Goal: Task Accomplishment & Management: Use online tool/utility

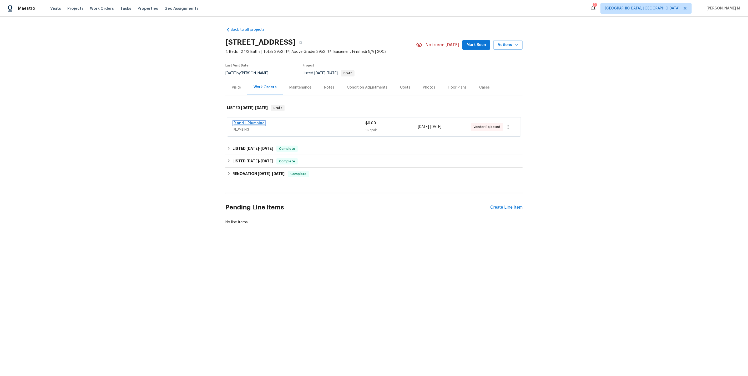
click at [245, 122] on link "R and L Plumbing" at bounding box center [249, 124] width 31 height 4
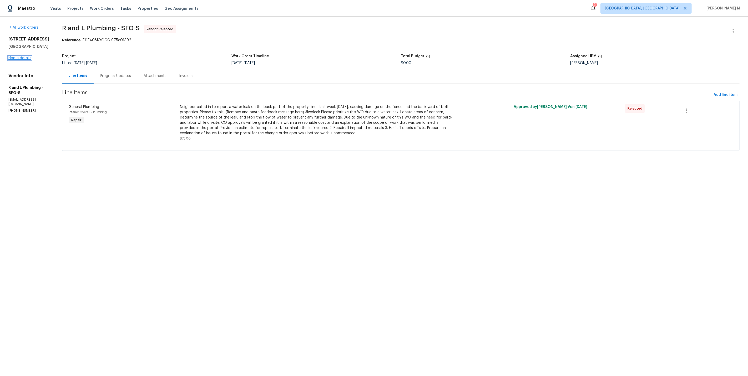
click at [21, 60] on link "Home details" at bounding box center [19, 58] width 23 height 4
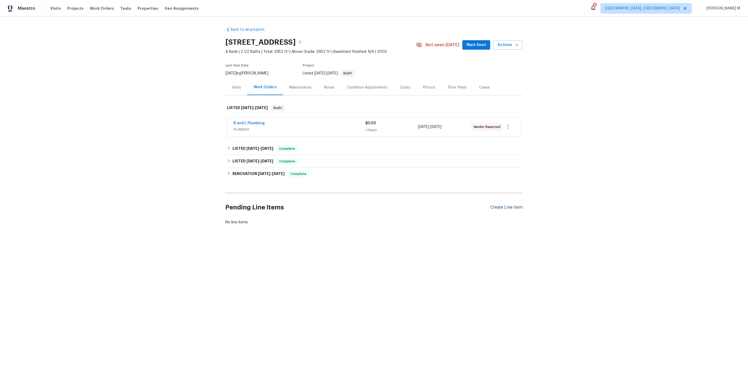
click at [496, 205] on div "Create Line Item" at bounding box center [506, 207] width 32 height 5
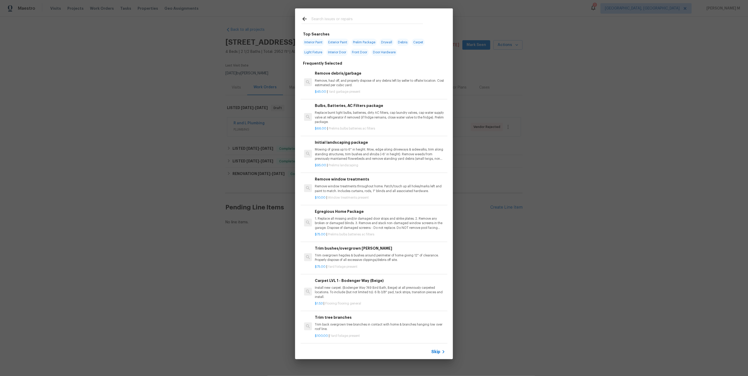
click at [440, 353] on span "Skip" at bounding box center [435, 352] width 9 height 5
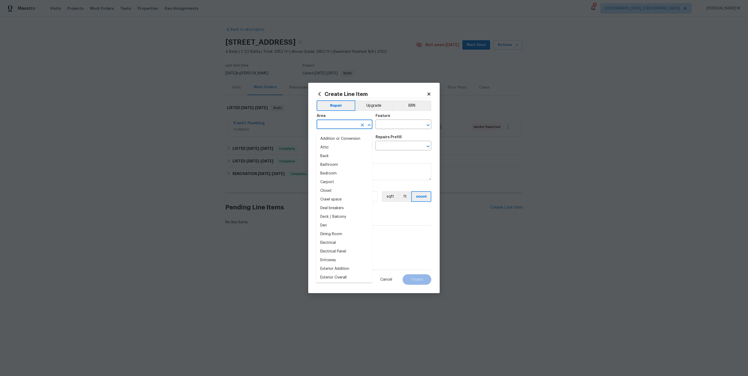
click at [341, 128] on input "text" at bounding box center [337, 125] width 41 height 8
click at [354, 140] on li "In-ground pool / Spa" at bounding box center [344, 139] width 56 height 9
type input "In-ground pool / Spa"
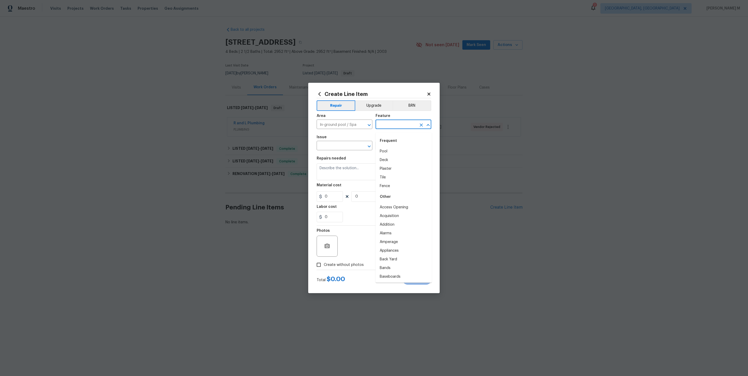
click at [394, 131] on body "Maestro Visits Projects Work Orders Tasks Properties Geo Assignments 3 Albuquer…" at bounding box center [374, 130] width 748 height 261
click at [393, 154] on li "Pool" at bounding box center [404, 151] width 56 height 9
type input "Pool"
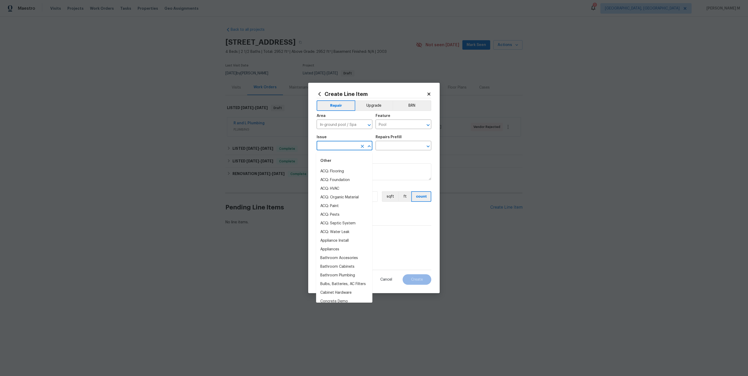
click at [338, 150] on input "text" at bounding box center [337, 146] width 41 height 8
click at [338, 173] on li "Pool" at bounding box center [344, 171] width 56 height 9
type input "Pool"
click at [394, 149] on input "text" at bounding box center [396, 146] width 41 height 8
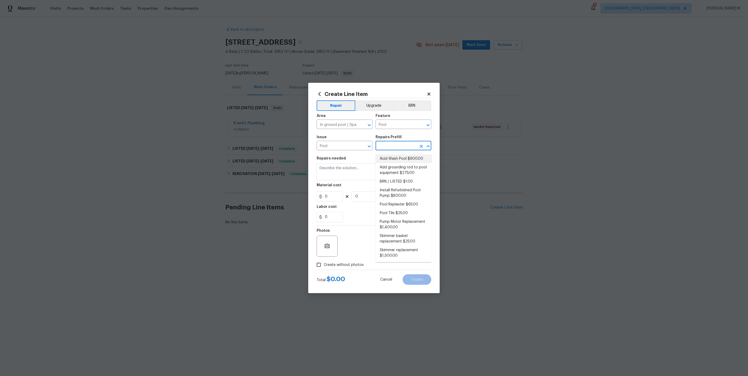
click at [337, 152] on span "Issue Pool ​" at bounding box center [345, 142] width 56 height 21
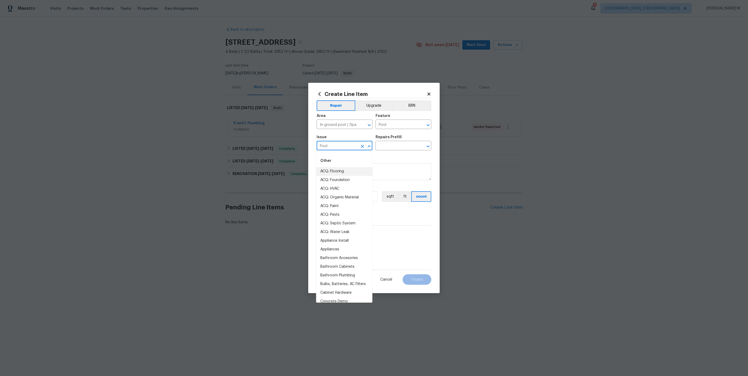
click at [337, 150] on input "Pool" at bounding box center [337, 146] width 41 height 8
click at [342, 180] on li "Pool Repair" at bounding box center [344, 180] width 56 height 9
type input "Pool Repair"
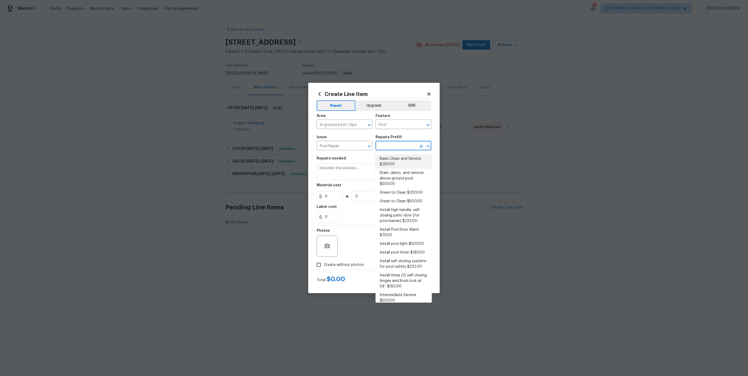
click at [396, 149] on input "text" at bounding box center [396, 146] width 41 height 8
click at [407, 212] on li "Pool - Filter cleaning cartridge $132.00" at bounding box center [404, 219] width 56 height 14
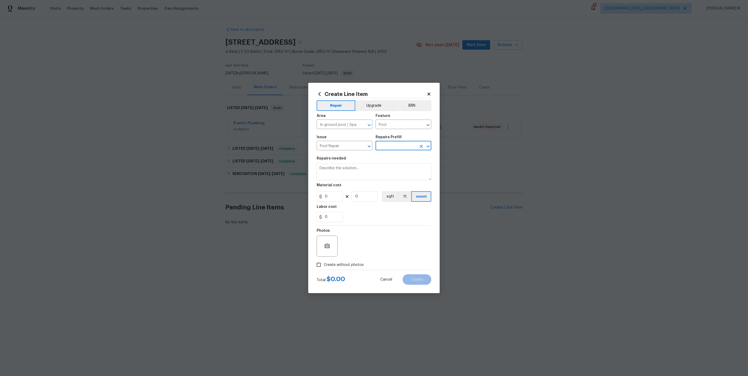
type input "Pool - Filter cleaning cartridge $132.00"
type textarea "Filter cleaning cartridge"
type input "132"
type input "1"
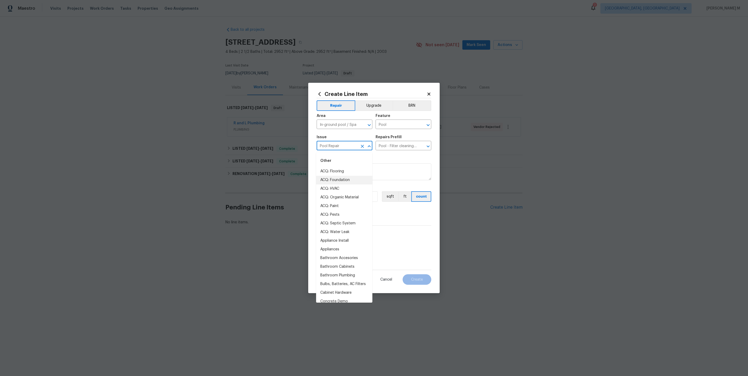
click at [345, 147] on input "Pool Repair" at bounding box center [337, 146] width 41 height 8
click at [389, 144] on input "Pool - Filter cleaning cartridge $132.00" at bounding box center [396, 146] width 41 height 8
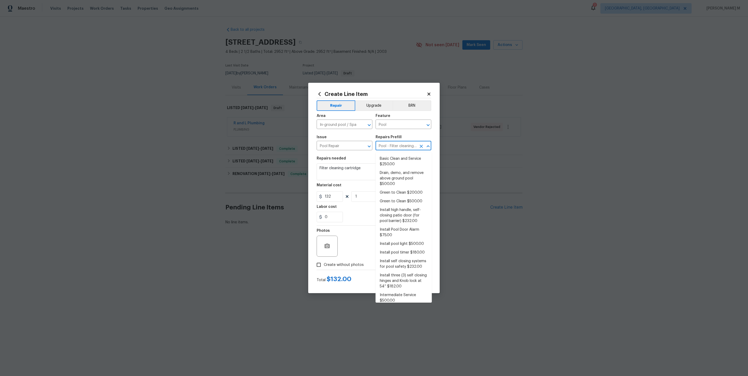
click at [389, 144] on input "Pool - Filter cleaning cartridge $132.00" at bounding box center [396, 146] width 41 height 8
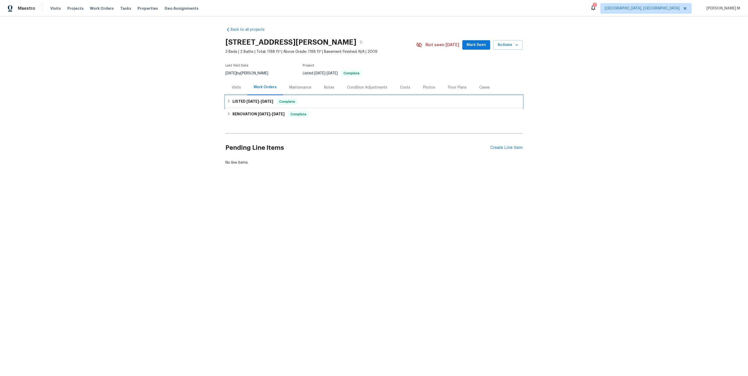
click at [251, 104] on div "LISTED 7/11/25 - 8/11/25 Complete" at bounding box center [373, 101] width 297 height 13
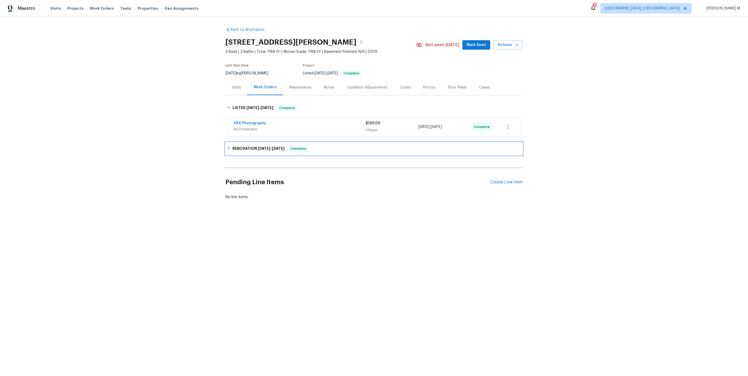
click at [253, 146] on h6 "RENOVATION 7/7/25 - 8/11/25" at bounding box center [258, 149] width 52 height 6
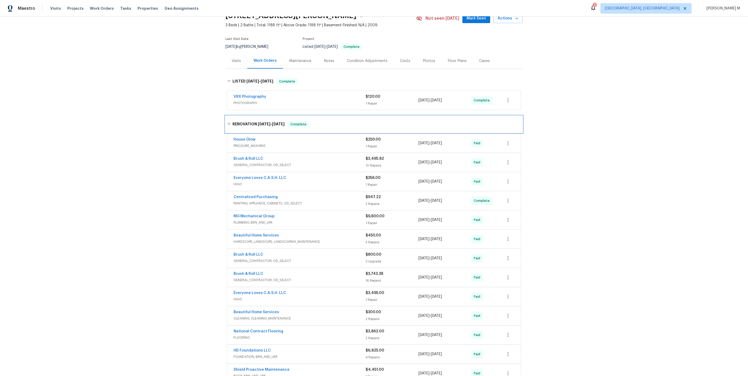
scroll to position [24, 0]
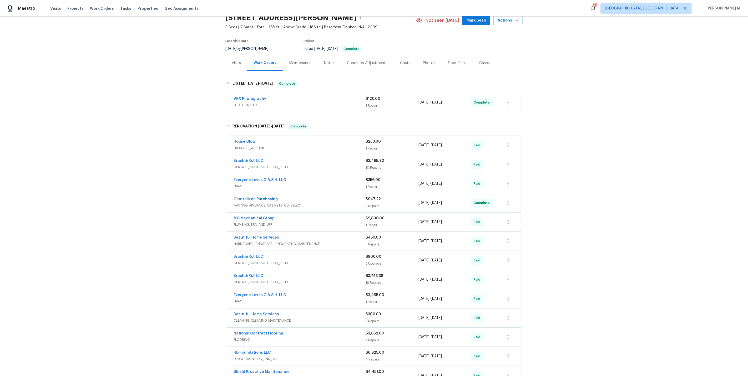
click at [300, 55] on div "Maintenance" at bounding box center [300, 63] width 35 height 16
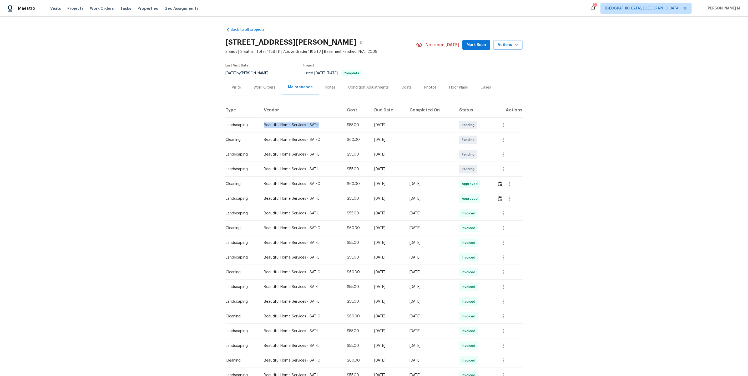
drag, startPoint x: 261, startPoint y: 122, endPoint x: 332, endPoint y: 122, distance: 70.7
click at [332, 122] on td "Beautiful Home Services - SAT-L" at bounding box center [301, 125] width 83 height 15
copy div "Beautiful Home Services - SAT-L"
click at [269, 87] on div "Work Orders" at bounding box center [265, 87] width 22 height 5
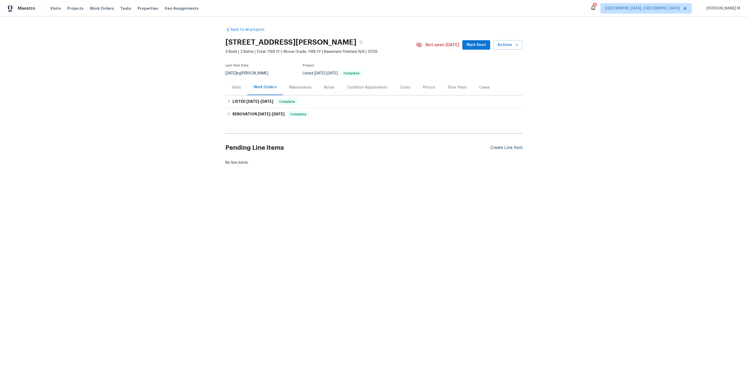
click at [507, 145] on div "Create Line Item" at bounding box center [506, 147] width 32 height 5
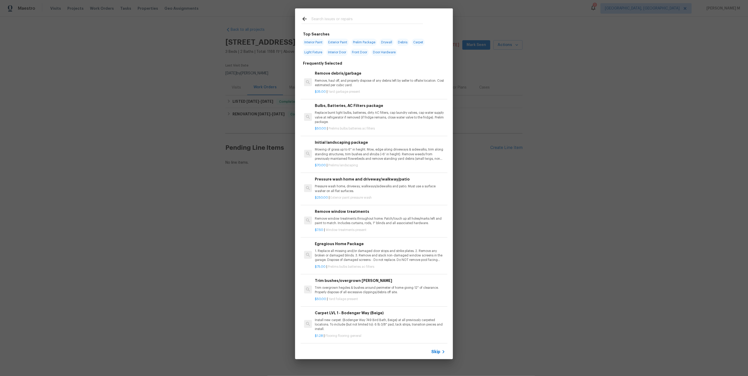
click at [440, 355] on span "Skip" at bounding box center [435, 352] width 9 height 5
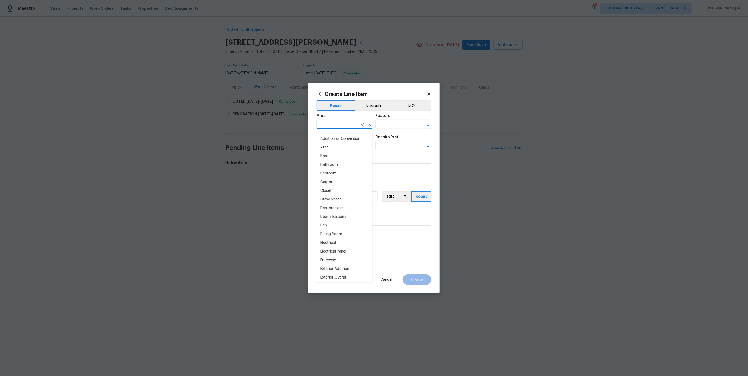
click at [350, 127] on input "text" at bounding box center [337, 125] width 41 height 8
click at [360, 147] on li "Exterior Overall" at bounding box center [344, 147] width 56 height 9
type input "Exterior Overall"
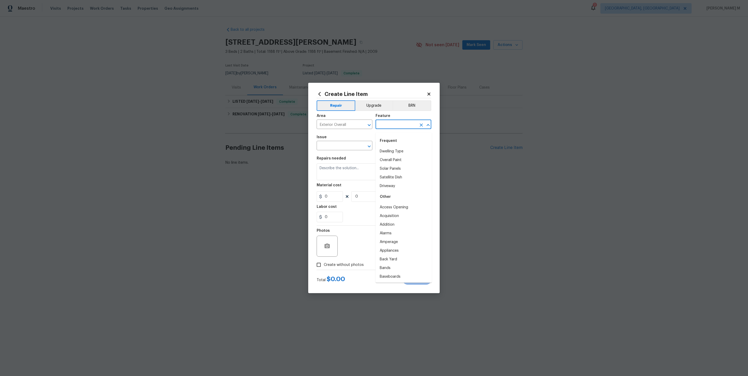
click at [396, 128] on input "text" at bounding box center [396, 125] width 41 height 8
click at [396, 153] on li "Foundation" at bounding box center [404, 151] width 56 height 9
type input "Foundation"
click at [337, 149] on input "text" at bounding box center [337, 146] width 41 height 8
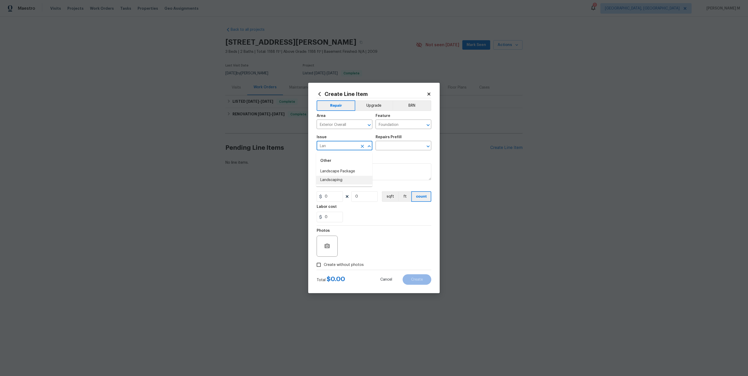
click at [337, 182] on li "Landscaping" at bounding box center [344, 180] width 56 height 9
type input "Landscaping"
click at [388, 145] on input "text" at bounding box center [396, 146] width 41 height 8
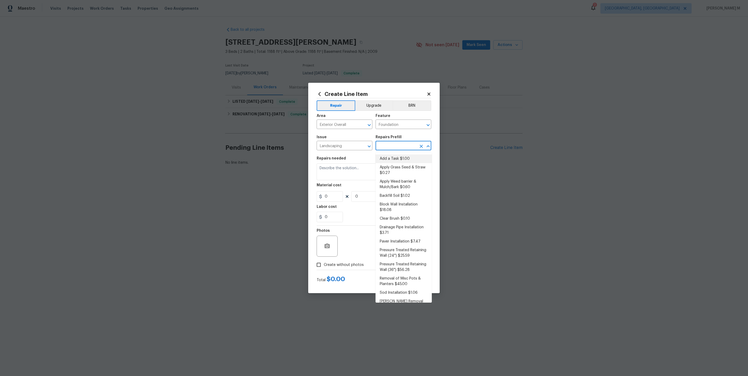
click at [387, 158] on li "Add a Task $1.00" at bounding box center [404, 159] width 56 height 9
type input "Add a Task $1.00"
type textarea "HPM to detail"
type input "1"
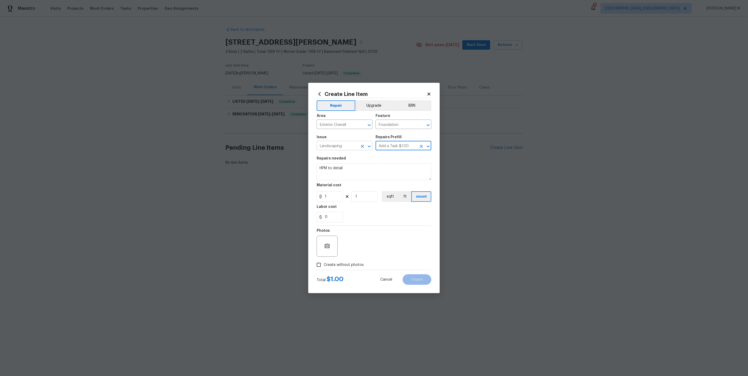
click at [347, 150] on input "Landscaping" at bounding box center [337, 146] width 41 height 8
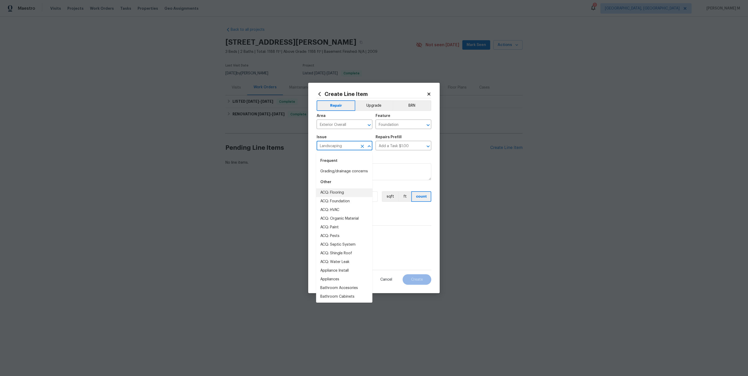
click at [347, 150] on input "Landscaping" at bounding box center [337, 146] width 41 height 8
type input "S"
type input "err"
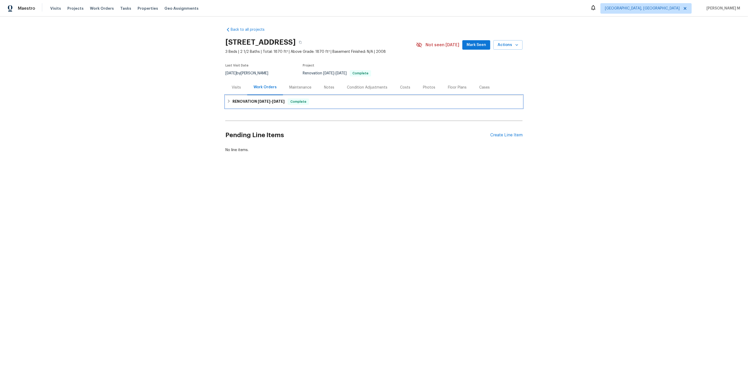
click at [274, 101] on h6 "RENOVATION 8/27/25 - 9/5/25" at bounding box center [258, 102] width 52 height 6
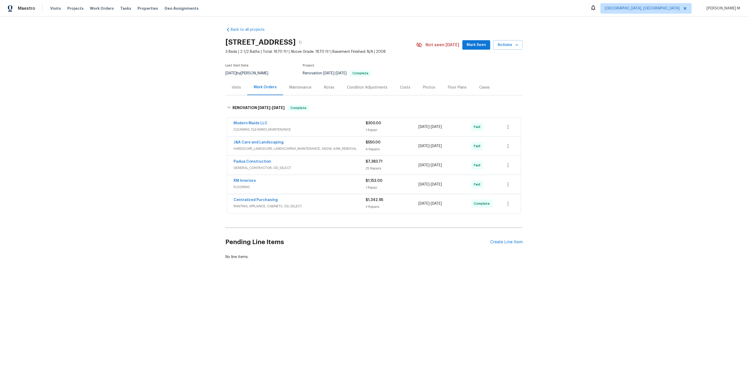
click at [250, 166] on span "GENERAL_CONTRACTOR, OD_SELECT" at bounding box center [300, 167] width 132 height 5
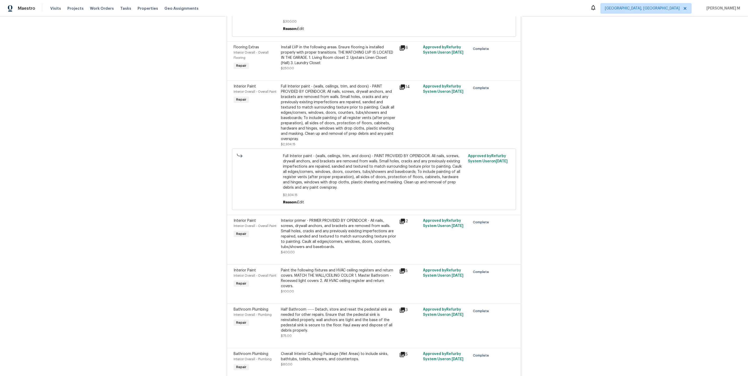
scroll to position [1114, 0]
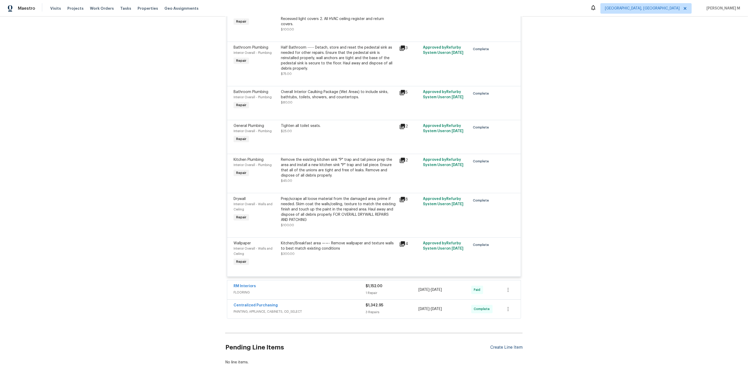
click at [512, 345] on div "Create Line Item" at bounding box center [506, 347] width 32 height 5
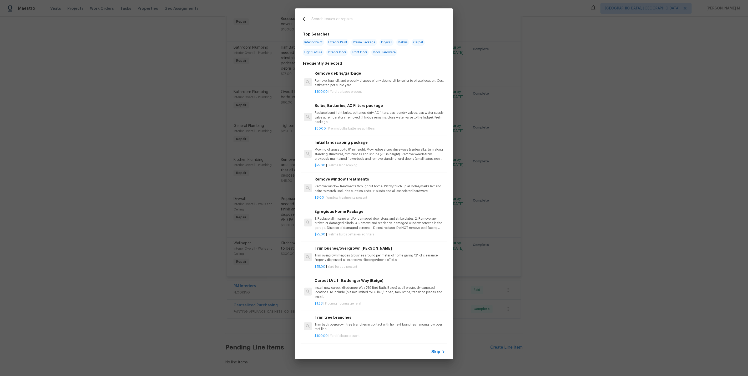
click at [439, 352] on span "Skip" at bounding box center [435, 352] width 9 height 5
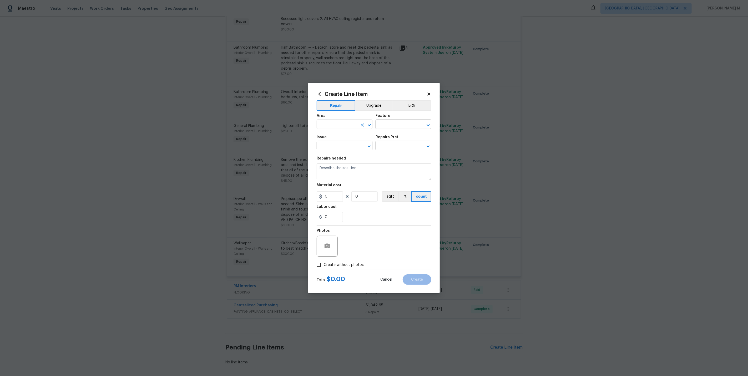
click at [338, 124] on input "text" at bounding box center [337, 125] width 41 height 8
click at [334, 147] on li "Exterior Overall" at bounding box center [344, 147] width 56 height 9
type input "Exterior Overall"
click at [386, 129] on input "text" at bounding box center [396, 125] width 41 height 8
click at [393, 176] on li "Exterior Plumbing" at bounding box center [404, 177] width 56 height 9
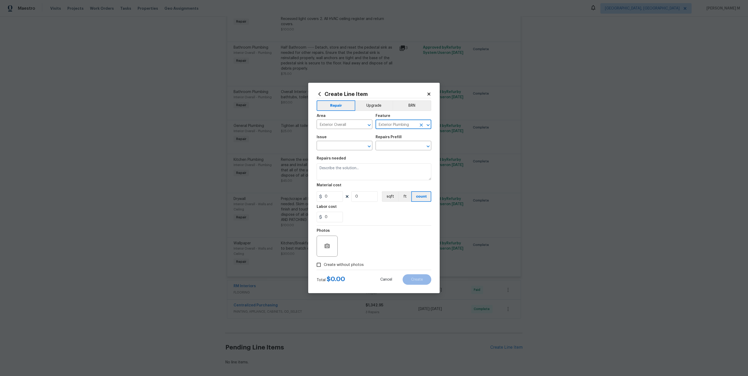
type input "Exterior Plumbing"
click at [335, 142] on div "Issue" at bounding box center [345, 138] width 56 height 7
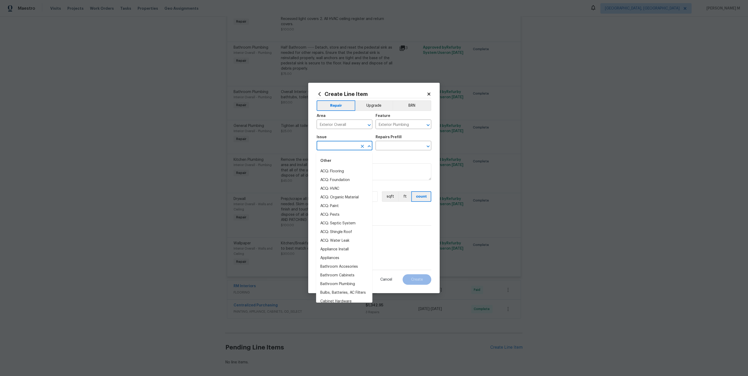
click at [329, 148] on input "text" at bounding box center [337, 146] width 41 height 8
type input "Miss"
type input "o"
type input "C"
click at [342, 181] on li "General Plumbing" at bounding box center [344, 180] width 56 height 9
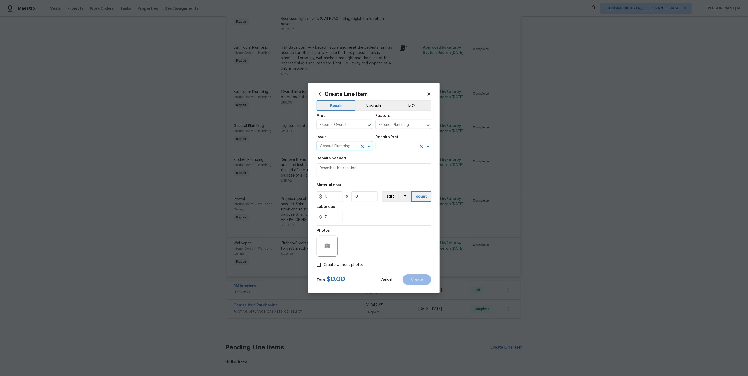
type input "General Plumbing"
click at [405, 149] on input "text" at bounding box center [396, 146] width 41 height 8
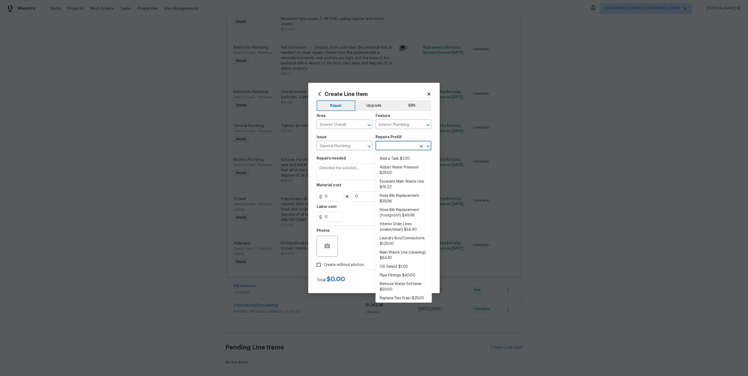
click at [396, 153] on ul "Add a Task $1.00 Adjust Water Pressure $25.00 Excavate Main Waste Line $16.22 H…" at bounding box center [404, 228] width 56 height 150
click at [394, 159] on li "Add a Task $1.00" at bounding box center [404, 159] width 56 height 9
type input "Plumbing"
type input "Add a Task $1.00"
type textarea "HPM to detail"
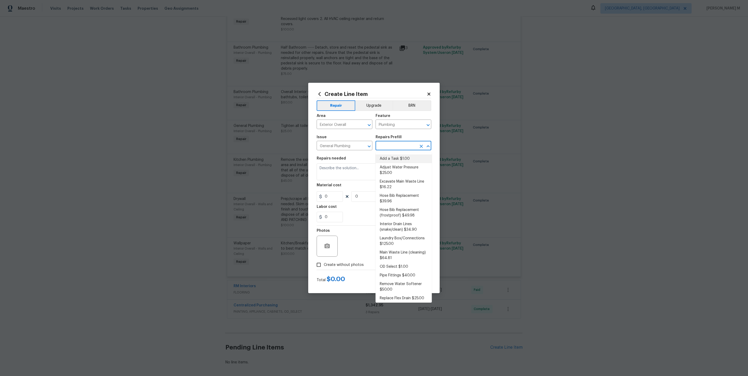
type input "1"
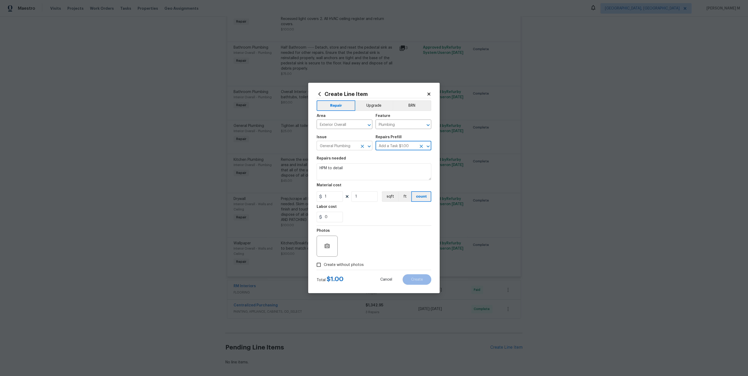
click at [338, 150] on input "General Plumbing" at bounding box center [337, 146] width 41 height 8
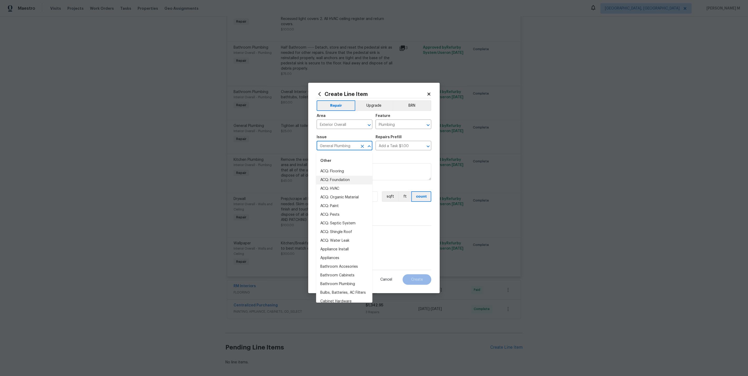
click at [338, 150] on input "General Plumbing" at bounding box center [337, 146] width 41 height 8
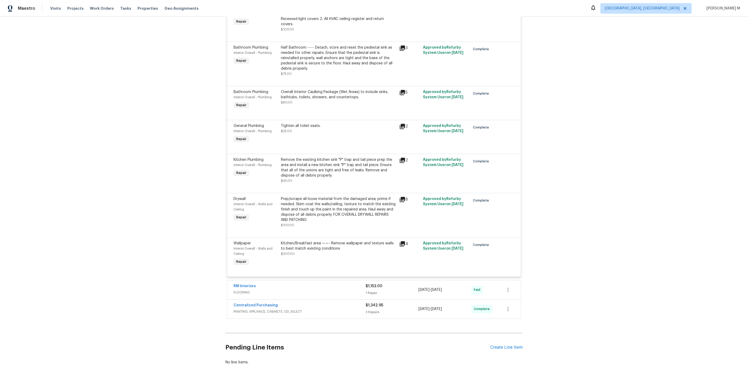
scroll to position [879, 0]
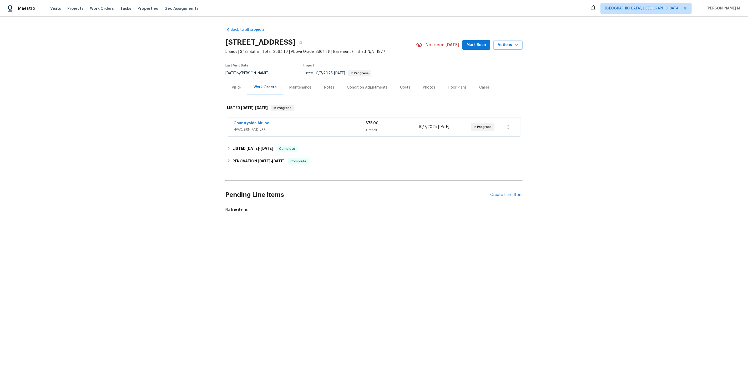
click at [248, 127] on span "HVAC, BRN_AND_LRR" at bounding box center [300, 129] width 132 height 5
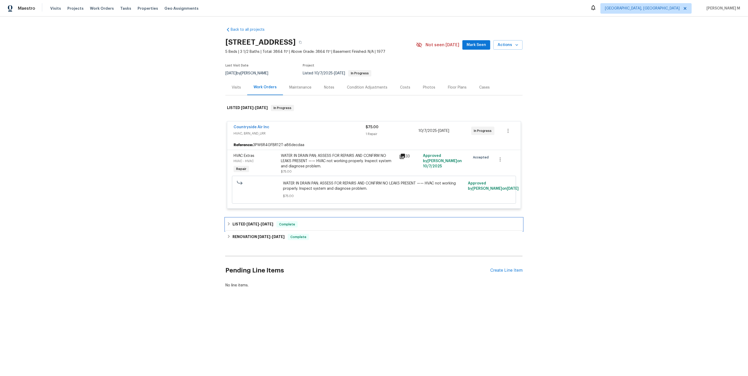
click at [250, 223] on div "LISTED 8/27/25 - 9/4/25 Complete" at bounding box center [373, 224] width 297 height 13
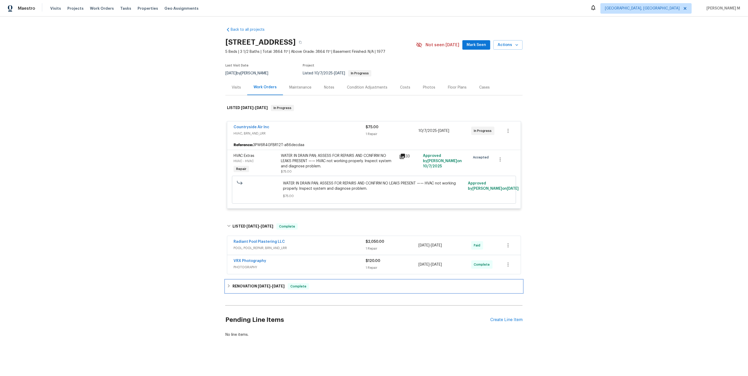
click at [248, 284] on h6 "RENOVATION 8/8/25 - 8/20/25" at bounding box center [258, 287] width 52 height 6
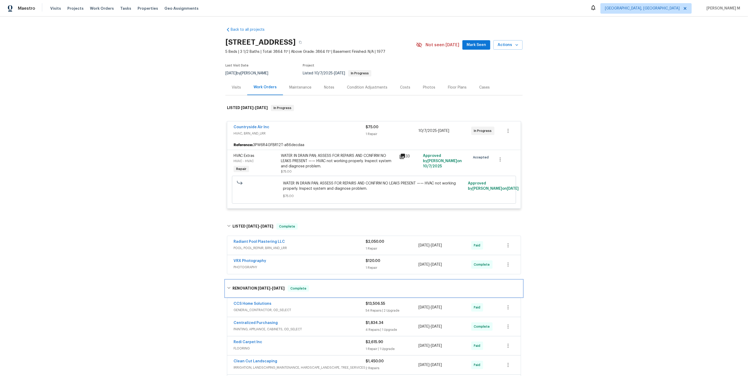
scroll to position [124, 0]
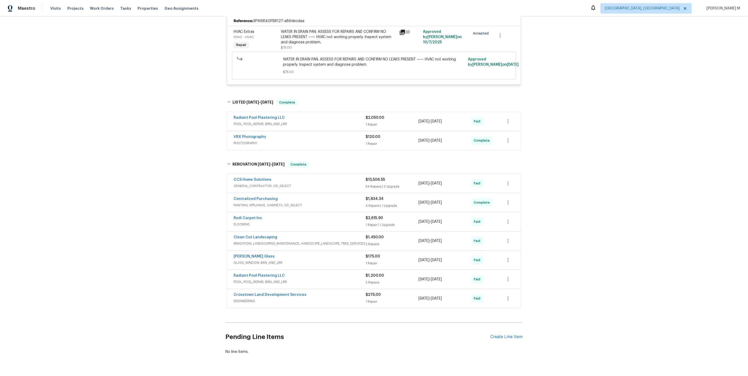
click at [252, 184] on span "GENERAL_CONTRACTOR, OD_SELECT" at bounding box center [300, 186] width 132 height 5
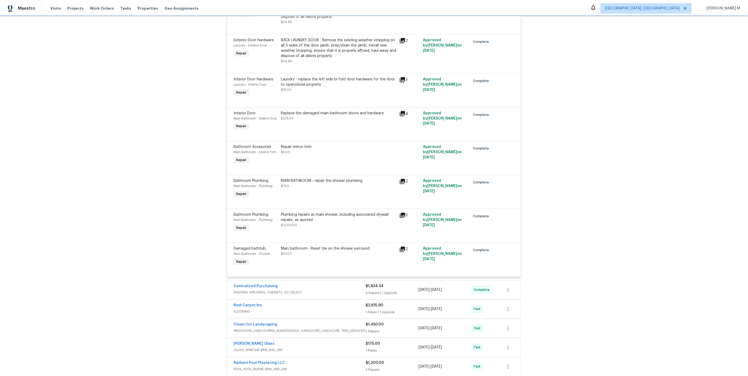
scroll to position [2429, 0]
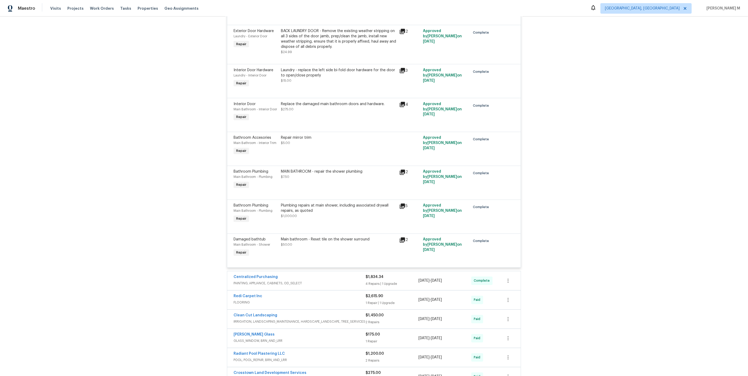
click at [353, 169] on div "MAIN BATHROOM - repair the shower plumbing $7.50" at bounding box center [338, 174] width 115 height 11
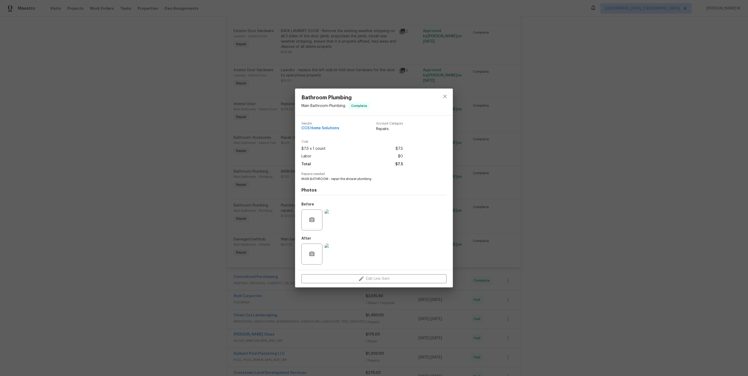
click at [462, 217] on div "Bathroom Plumbing Main Bathroom - Plumbing Complete Vendor CCS Home Solutions A…" at bounding box center [374, 188] width 748 height 376
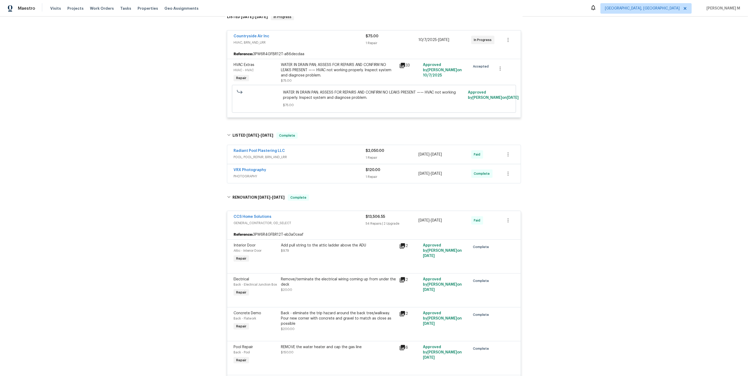
scroll to position [0, 0]
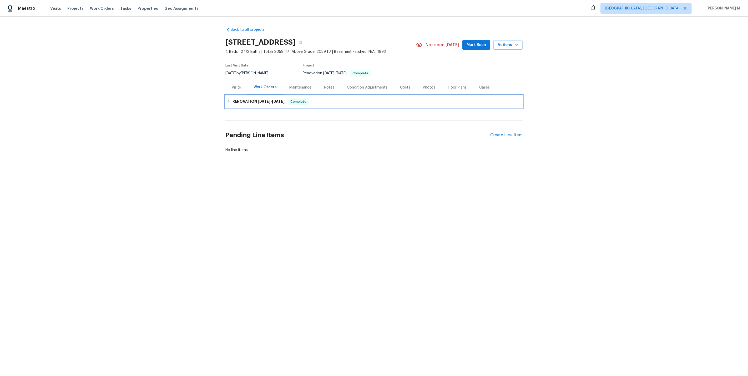
click at [255, 103] on div "RENOVATION [DATE] - [DATE] Complete" at bounding box center [373, 101] width 297 height 13
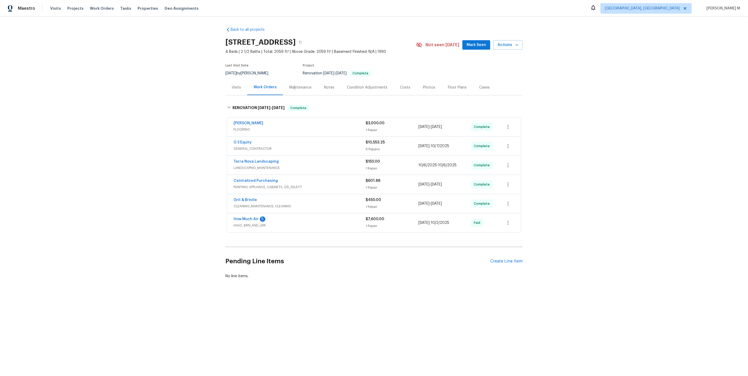
click at [292, 85] on div "Maintenance" at bounding box center [300, 87] width 22 height 5
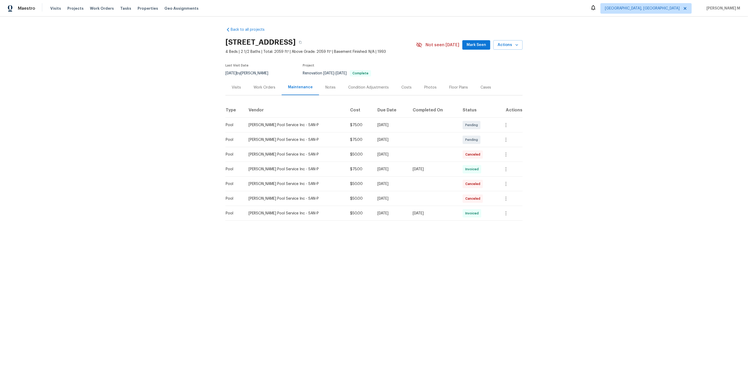
click at [510, 172] on div at bounding box center [506, 169] width 13 height 13
click at [510, 169] on button "button" at bounding box center [506, 169] width 13 height 13
click at [510, 169] on li "Message vendor" at bounding box center [519, 167] width 37 height 9
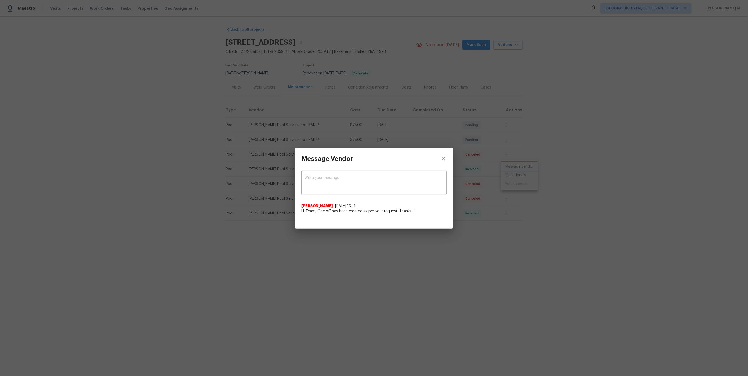
click at [503, 154] on div "Message Vendor x ​ [PERSON_NAME] [DATE] 13:51 Hi Team, One off has been created…" at bounding box center [374, 188] width 748 height 376
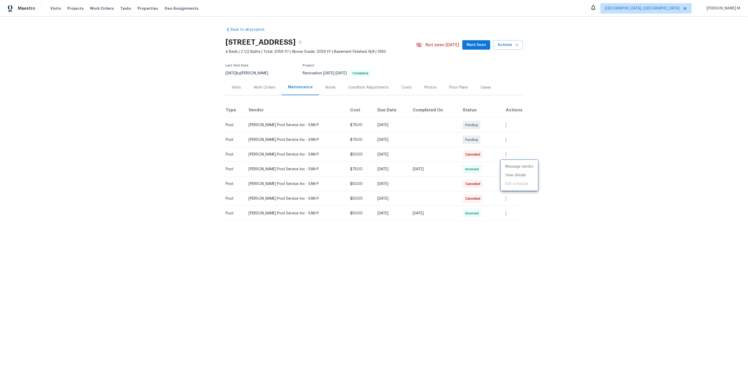
click at [504, 151] on div at bounding box center [374, 188] width 748 height 376
click at [505, 151] on icon "button" at bounding box center [506, 154] width 6 height 6
click at [505, 151] on li "Message vendor" at bounding box center [519, 152] width 37 height 9
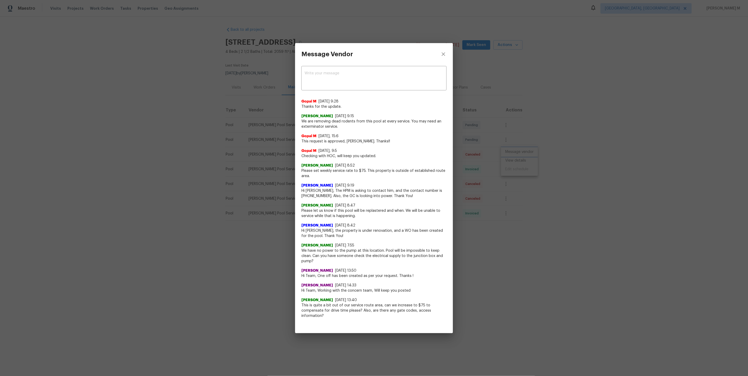
click at [546, 124] on div "Message Vendor x ​ Gopal M [DATE] 9:28 Thanks for the update. [PERSON_NAME] [DA…" at bounding box center [374, 188] width 748 height 376
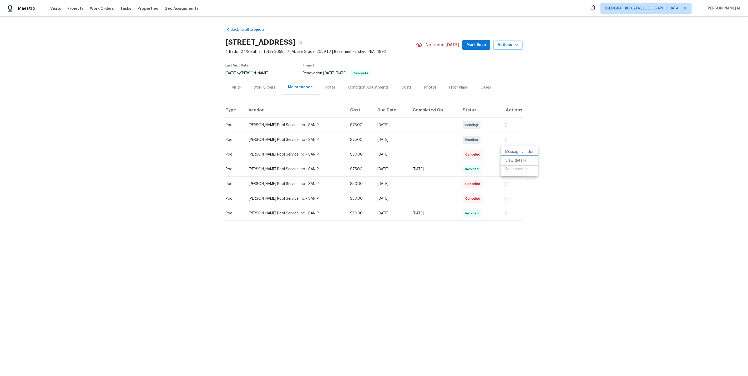
click at [524, 157] on li "View details" at bounding box center [519, 160] width 37 height 9
click at [387, 181] on div at bounding box center [374, 188] width 748 height 376
click at [262, 87] on div "Work Orders" at bounding box center [265, 87] width 22 height 5
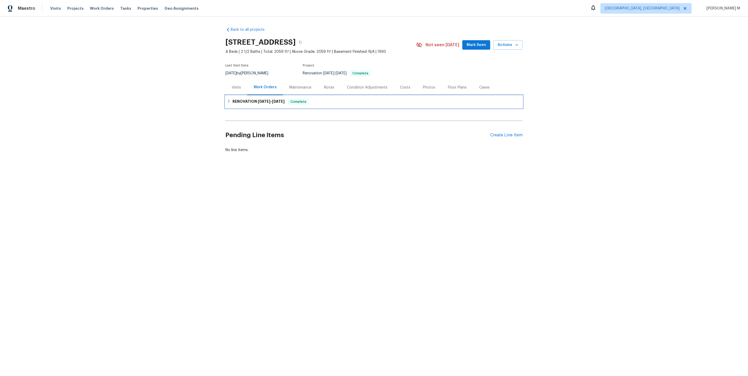
click at [262, 95] on div "RENOVATION [DATE] - [DATE] Complete" at bounding box center [373, 101] width 297 height 13
click at [254, 100] on h6 "LISTED 9/19/25 - 9/20/25" at bounding box center [252, 102] width 41 height 6
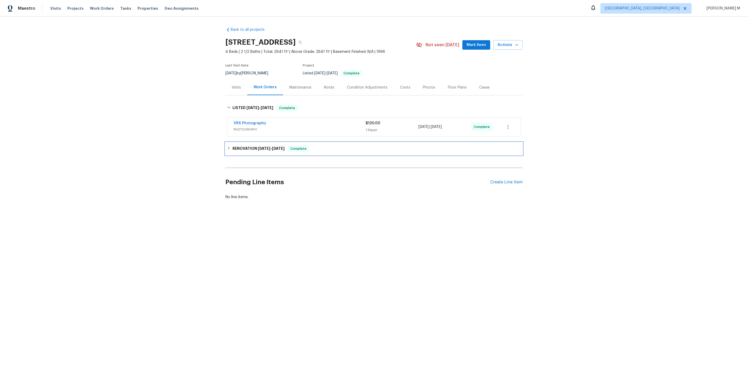
click at [239, 147] on h6 "RENOVATION 9/2/25 - 9/10/25" at bounding box center [258, 149] width 52 height 6
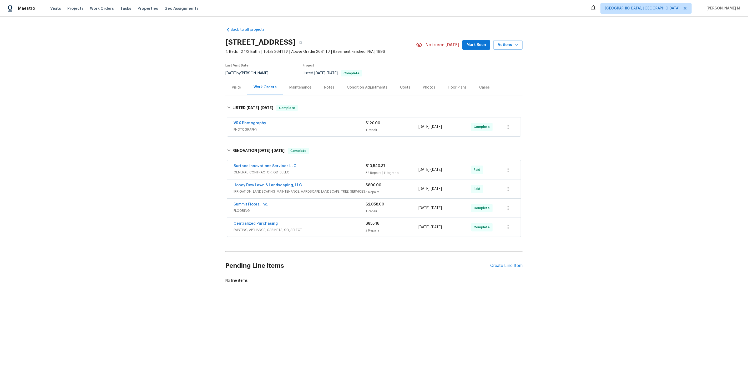
click at [507, 255] on div "Pending Line Items Create Line Item" at bounding box center [373, 266] width 297 height 24
click at [517, 264] on div "Create Line Item" at bounding box center [506, 266] width 32 height 5
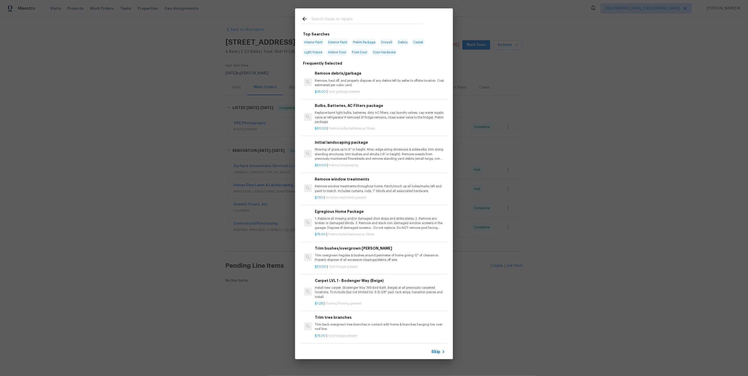
click at [438, 355] on div "Skip" at bounding box center [438, 352] width 15 height 6
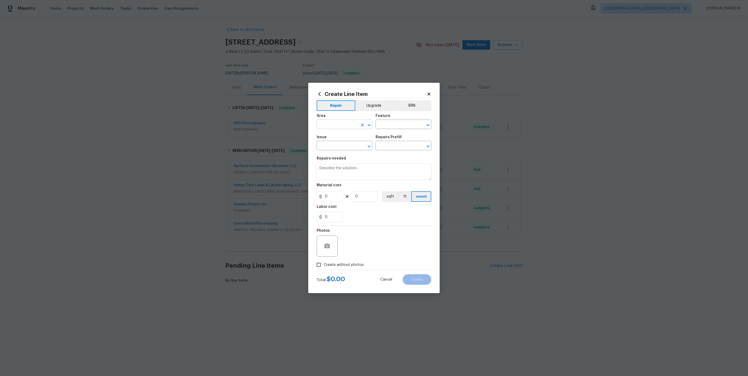
click at [348, 128] on input "text" at bounding box center [337, 125] width 41 height 8
click at [341, 141] on li "Entryway" at bounding box center [344, 139] width 56 height 9
type input "Entryway"
click at [384, 132] on div "Area Entryway ​ Feature ​" at bounding box center [374, 121] width 115 height 21
click at [390, 126] on input "text" at bounding box center [396, 125] width 41 height 8
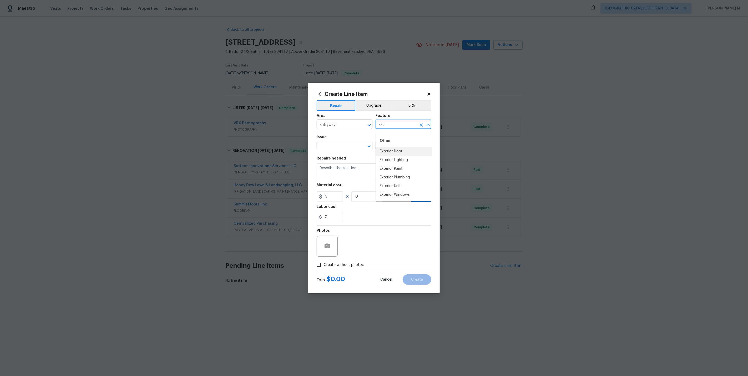
click at [390, 153] on li "Exterior Door" at bounding box center [404, 151] width 56 height 9
type input "Exterior Door"
click at [343, 150] on input "text" at bounding box center [337, 146] width 41 height 8
click at [337, 188] on li "Exterior Paint" at bounding box center [344, 189] width 56 height 9
type input "Exterior Paint"
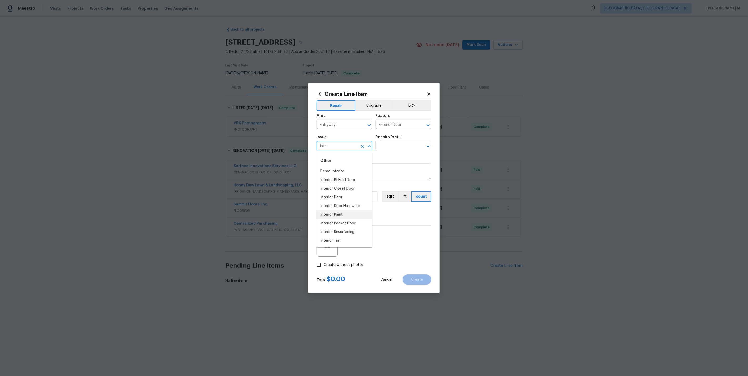
click at [335, 213] on li "Interior Paint" at bounding box center [344, 215] width 56 height 9
type input "Interior Paint"
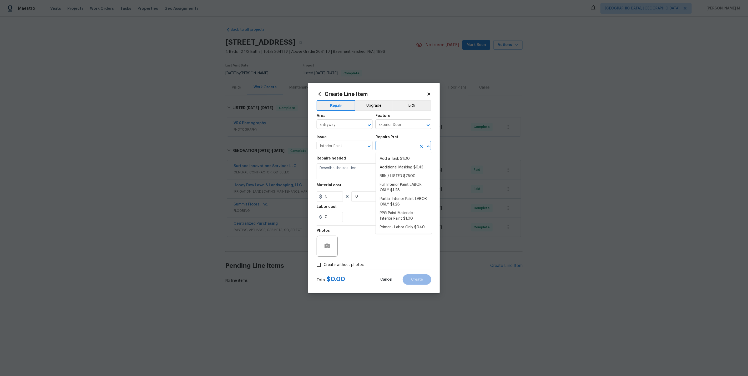
click at [389, 146] on input "text" at bounding box center [396, 146] width 41 height 8
click at [389, 156] on li "Add a Task $1.00" at bounding box center [404, 159] width 56 height 9
type input "Overall Paint"
type input "Add a Task $1.00"
type textarea "HPM to detail"
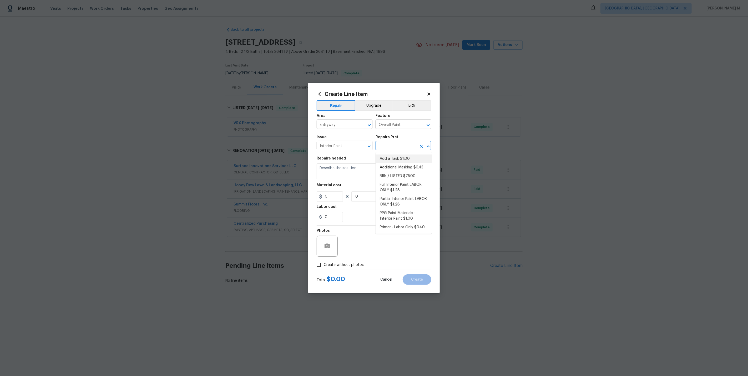
type input "1"
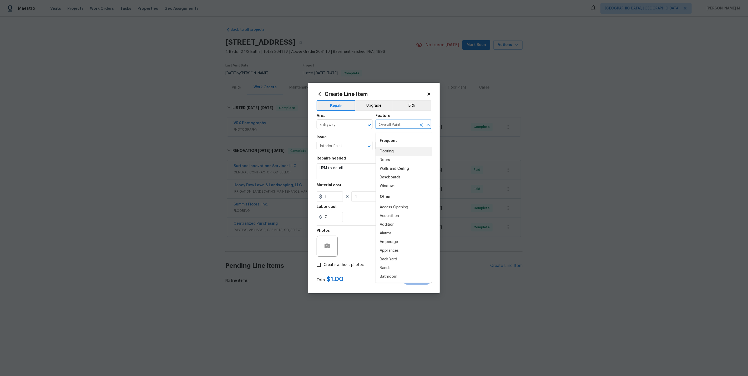
click at [395, 131] on body "Maestro Visits Projects Work Orders Tasks Properties Geo Assignments Albuquerqu…" at bounding box center [374, 159] width 748 height 319
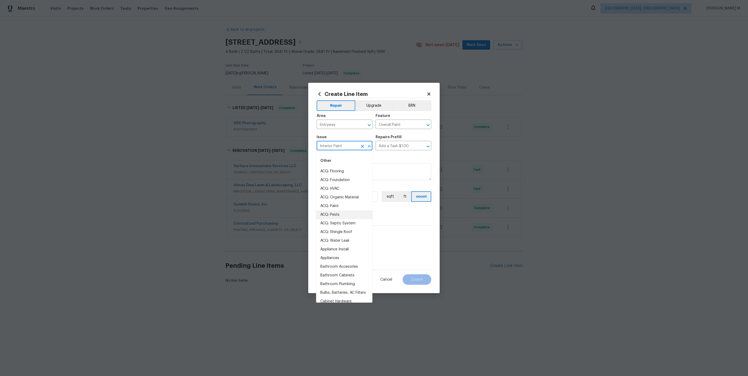
click at [347, 146] on input "Interior Paint" at bounding box center [337, 146] width 41 height 8
click at [383, 146] on input "Add a Task $1.00" at bounding box center [396, 146] width 41 height 8
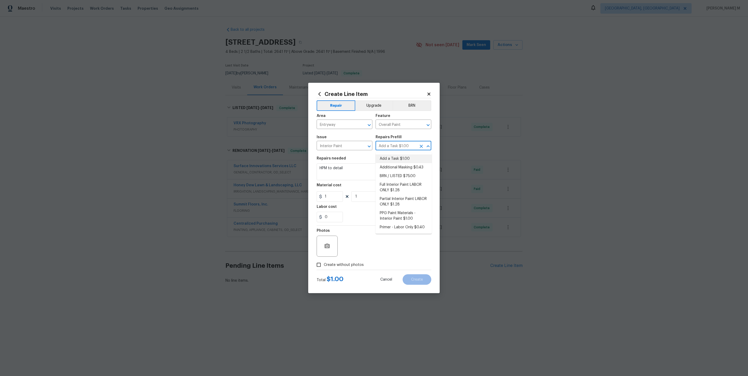
click at [383, 146] on input "Add a Task $1.00" at bounding box center [396, 146] width 41 height 8
click at [329, 147] on input "Interior Paint" at bounding box center [337, 146] width 41 height 8
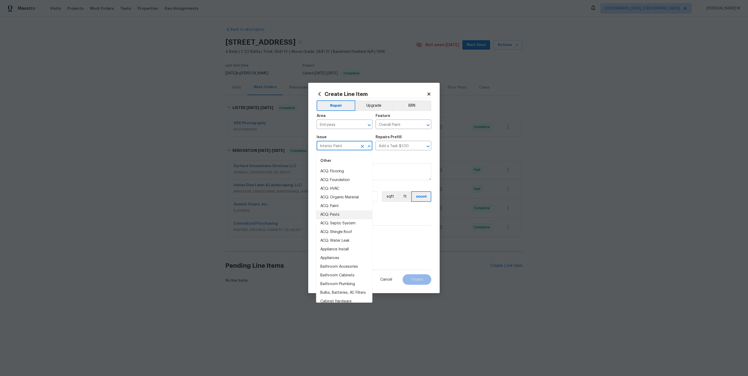
click at [329, 147] on input "Interior Paint" at bounding box center [337, 146] width 41 height 8
click at [336, 129] on input "Entryway" at bounding box center [337, 125] width 41 height 8
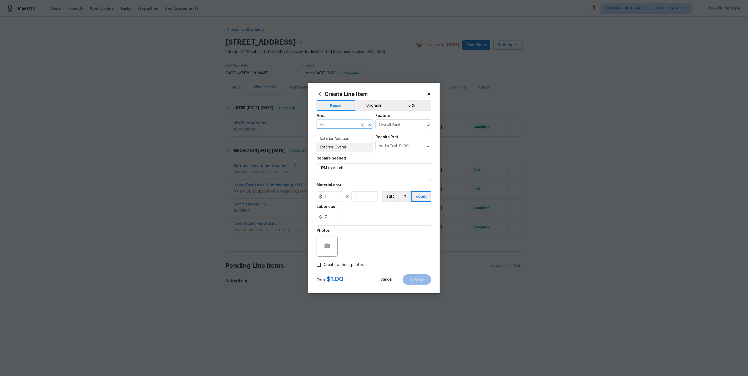
click at [336, 149] on li "Exterior Overall" at bounding box center [344, 147] width 56 height 9
type input "Exterior Overall"
click at [393, 127] on input "Overall Paint" at bounding box center [396, 125] width 41 height 8
click at [394, 190] on li "Siding" at bounding box center [404, 192] width 56 height 9
type input "Siding"
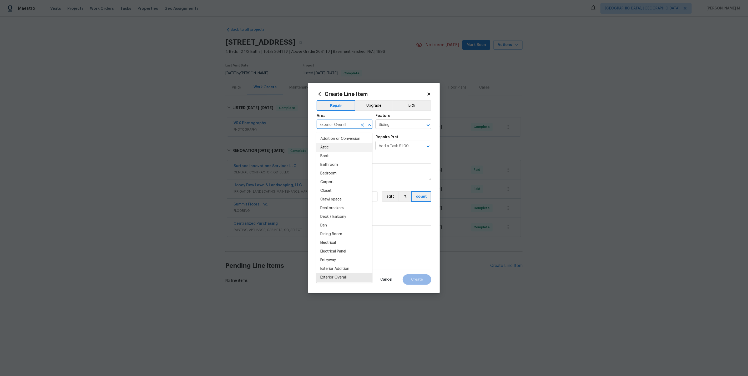
click at [326, 129] on input "Exterior Overall" at bounding box center [337, 125] width 41 height 8
click at [409, 162] on div "Repairs needed" at bounding box center [374, 160] width 115 height 7
click at [340, 147] on input "Interior Paint" at bounding box center [337, 146] width 41 height 8
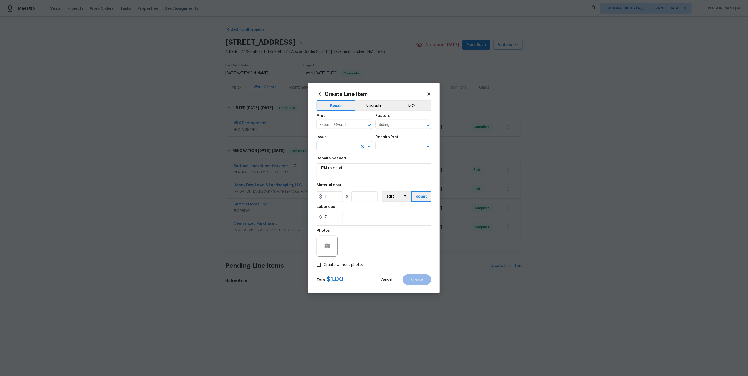
click at [327, 149] on input "text" at bounding box center [337, 146] width 41 height 8
click at [332, 170] on li "Siding" at bounding box center [344, 171] width 56 height 9
type input "Siding"
click at [387, 145] on input "text" at bounding box center [396, 146] width 41 height 8
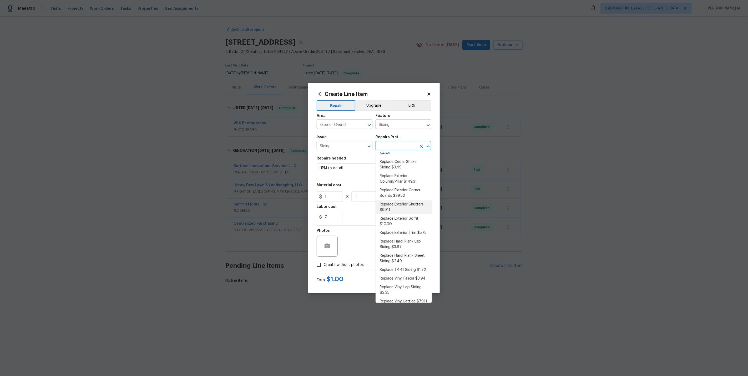
scroll to position [59, 0]
click at [393, 186] on li "Replace Exterior Corner Boards $39.52" at bounding box center [404, 193] width 56 height 14
type input "Replace Exterior Corner Boards $39.52"
type textarea "Remove the existing/damaged wood corner boards. Prep the substrate ensuring the…"
type input "39.52"
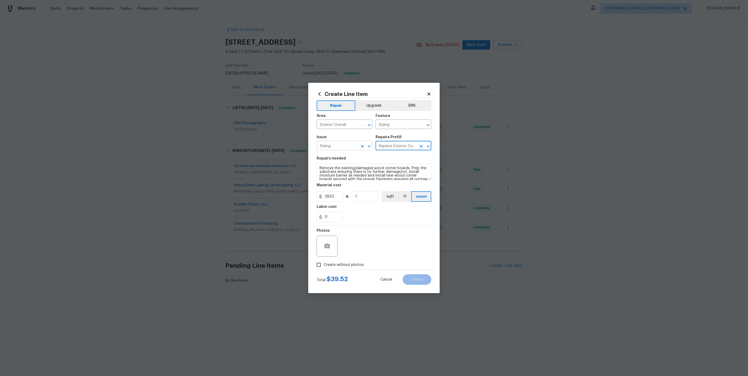
click at [332, 147] on input "Siding" at bounding box center [337, 146] width 41 height 8
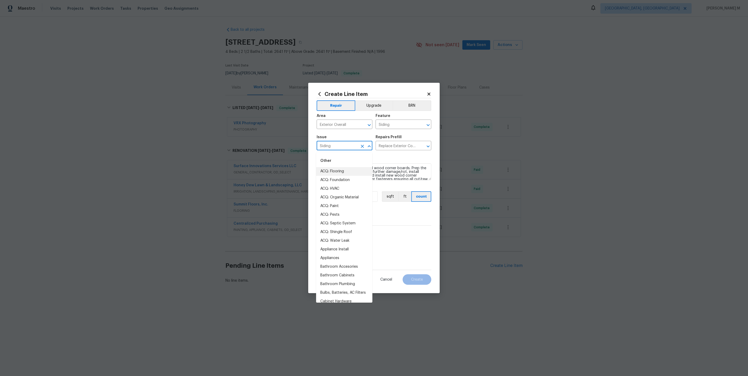
click at [332, 147] on input "Siding" at bounding box center [337, 146] width 41 height 8
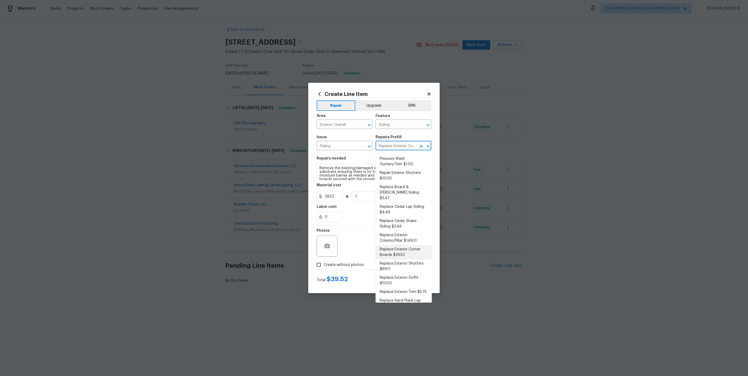
click at [390, 147] on input "Replace Exterior Corner Boards $39.52" at bounding box center [396, 146] width 41 height 8
click at [345, 126] on input "Exterior Overall" at bounding box center [337, 125] width 41 height 8
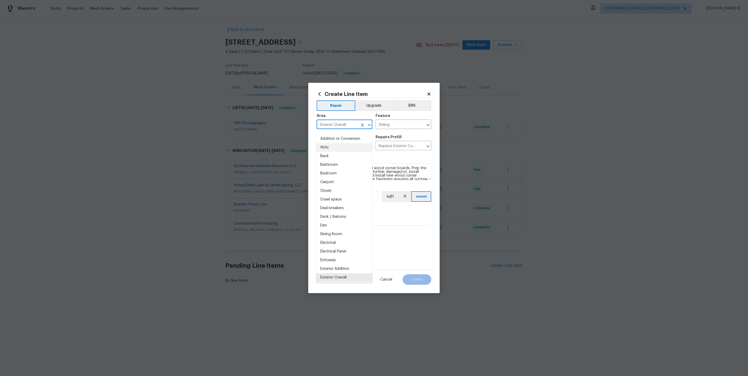
click at [345, 126] on input "Exterior Overall" at bounding box center [337, 125] width 41 height 8
click at [394, 128] on input "Siding" at bounding box center [396, 125] width 41 height 8
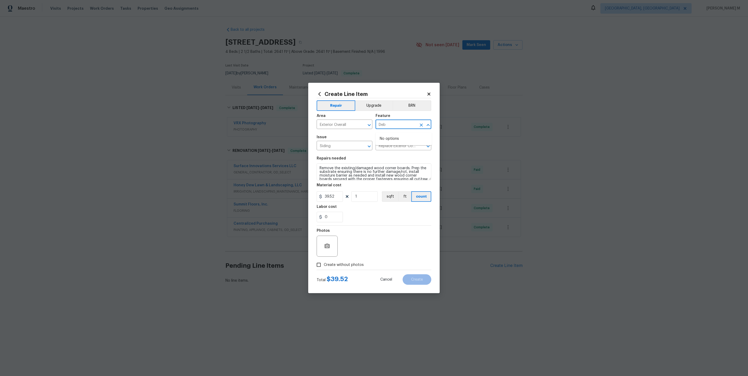
type input "Debr"
type input "Ext"
type input "In"
click at [403, 152] on li "Initial Clean" at bounding box center [404, 151] width 56 height 9
type input "Initial Clean"
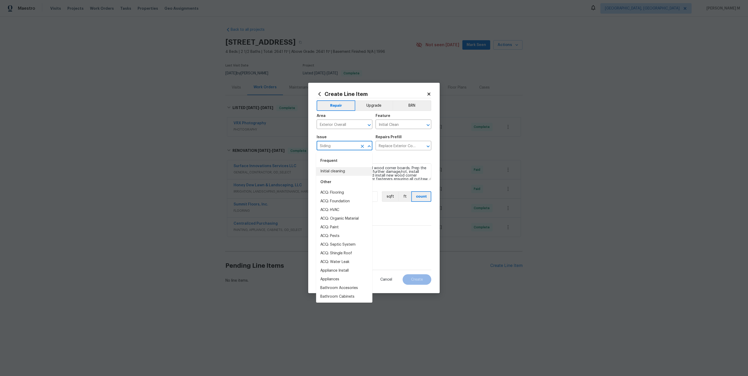
click at [338, 146] on input "Siding" at bounding box center [337, 146] width 41 height 8
click at [342, 173] on li "Debris/garbage on site" at bounding box center [344, 171] width 56 height 9
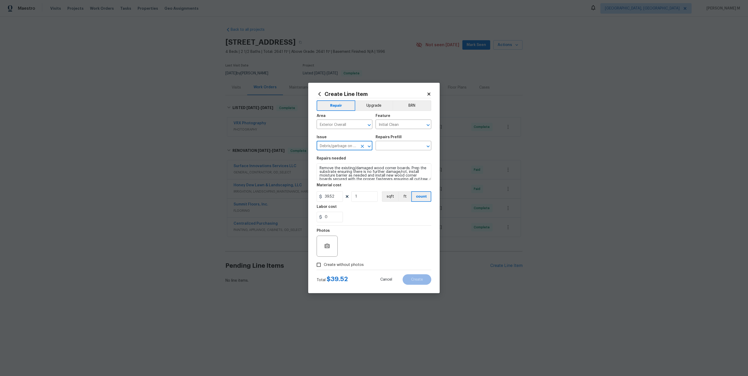
type input "Debris/garbage on site"
click at [388, 136] on div "Issue Debris/garbage on site ​ Repairs Prefill ​" at bounding box center [374, 142] width 115 height 21
click at [388, 126] on input "Initial Clean" at bounding box center [396, 125] width 41 height 8
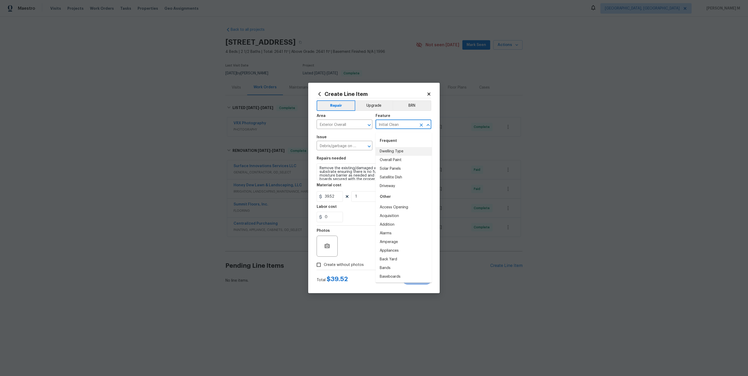
click at [388, 126] on input "Initial Clean" at bounding box center [396, 125] width 41 height 8
click at [389, 146] on div "Frequent" at bounding box center [404, 141] width 56 height 13
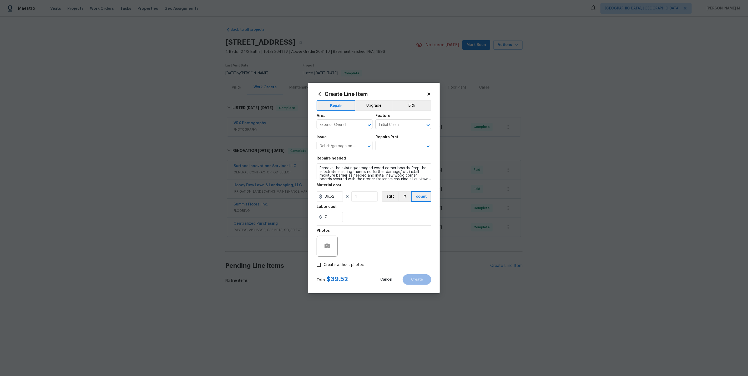
click at [372, 141] on div "Issue" at bounding box center [345, 138] width 56 height 7
click at [390, 152] on div "Issue Debris/garbage on site ​ Repairs Prefill ​" at bounding box center [374, 142] width 115 height 21
click at [391, 148] on input "text" at bounding box center [396, 146] width 41 height 8
click at [391, 166] on li "Remove debris/garbage $35.00" at bounding box center [404, 162] width 56 height 14
type input "Remove debris/garbage $35.00"
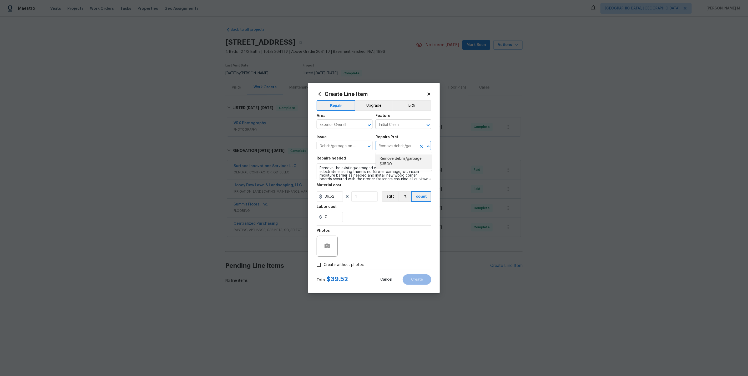
type textarea "Remove, haul off, and properly dispose of any debris left by seller to offsite …"
type input "35"
click at [393, 148] on input "Remove debris/garbage $35.00" at bounding box center [396, 146] width 41 height 8
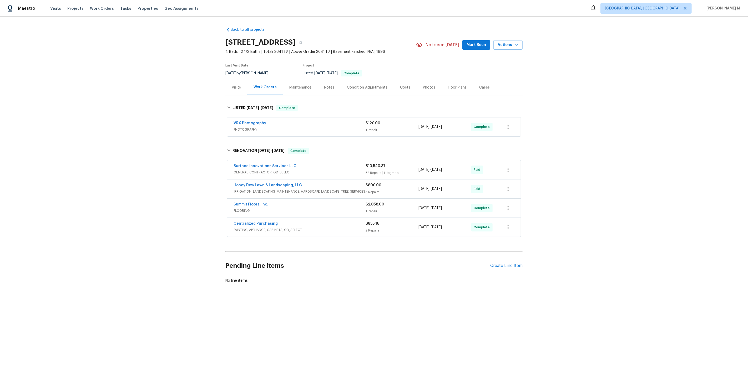
click at [189, 157] on div "Back to all projects 14018 Fair Glade Ln, Cypress, TX 77429 4 Beds | 2 1/2 Bath…" at bounding box center [374, 168] width 748 height 303
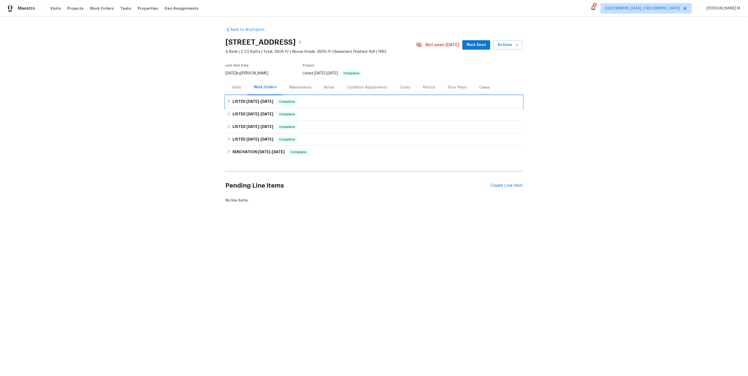
click at [252, 95] on div "LISTED [DATE] - [DATE] Complete" at bounding box center [373, 101] width 297 height 13
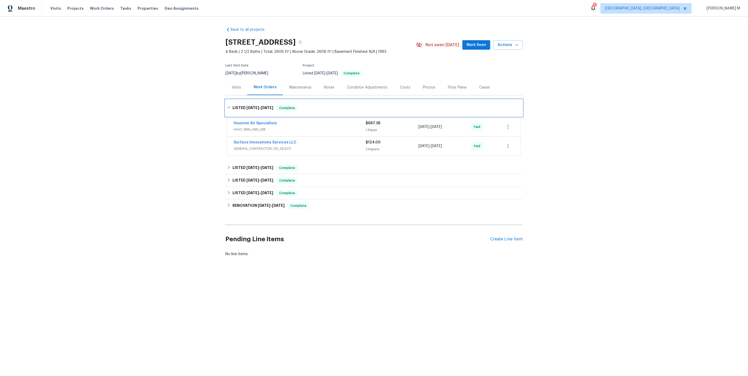
click at [256, 109] on h6 "LISTED [DATE] - [DATE]" at bounding box center [252, 108] width 41 height 6
